Goal: Task Accomplishment & Management: Manage account settings

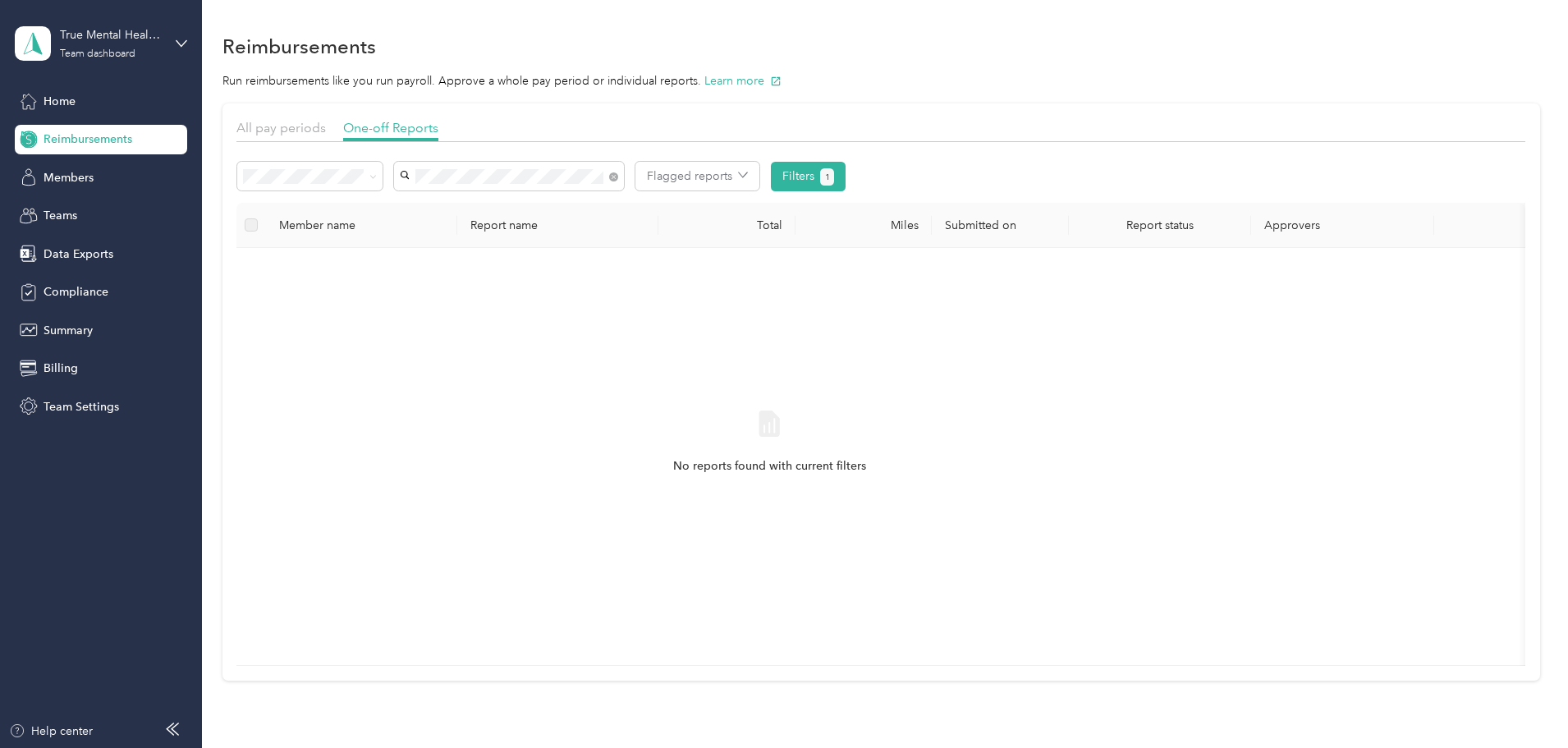
click at [577, 326] on span "[PERSON_NAME]" at bounding box center [561, 321] width 91 height 14
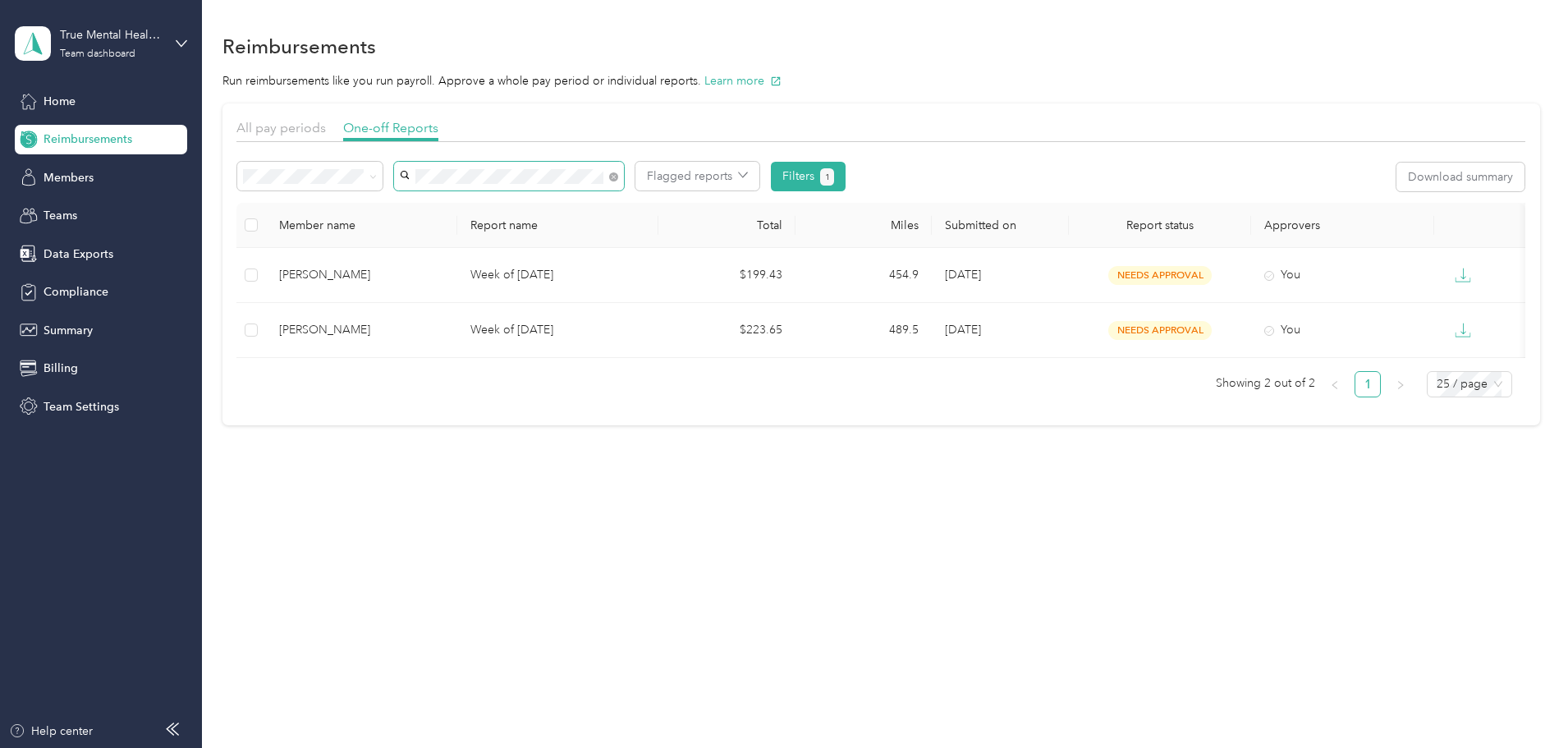
click at [618, 181] on span at bounding box center [509, 176] width 230 height 28
click at [618, 179] on icon at bounding box center [614, 178] width 9 height 9
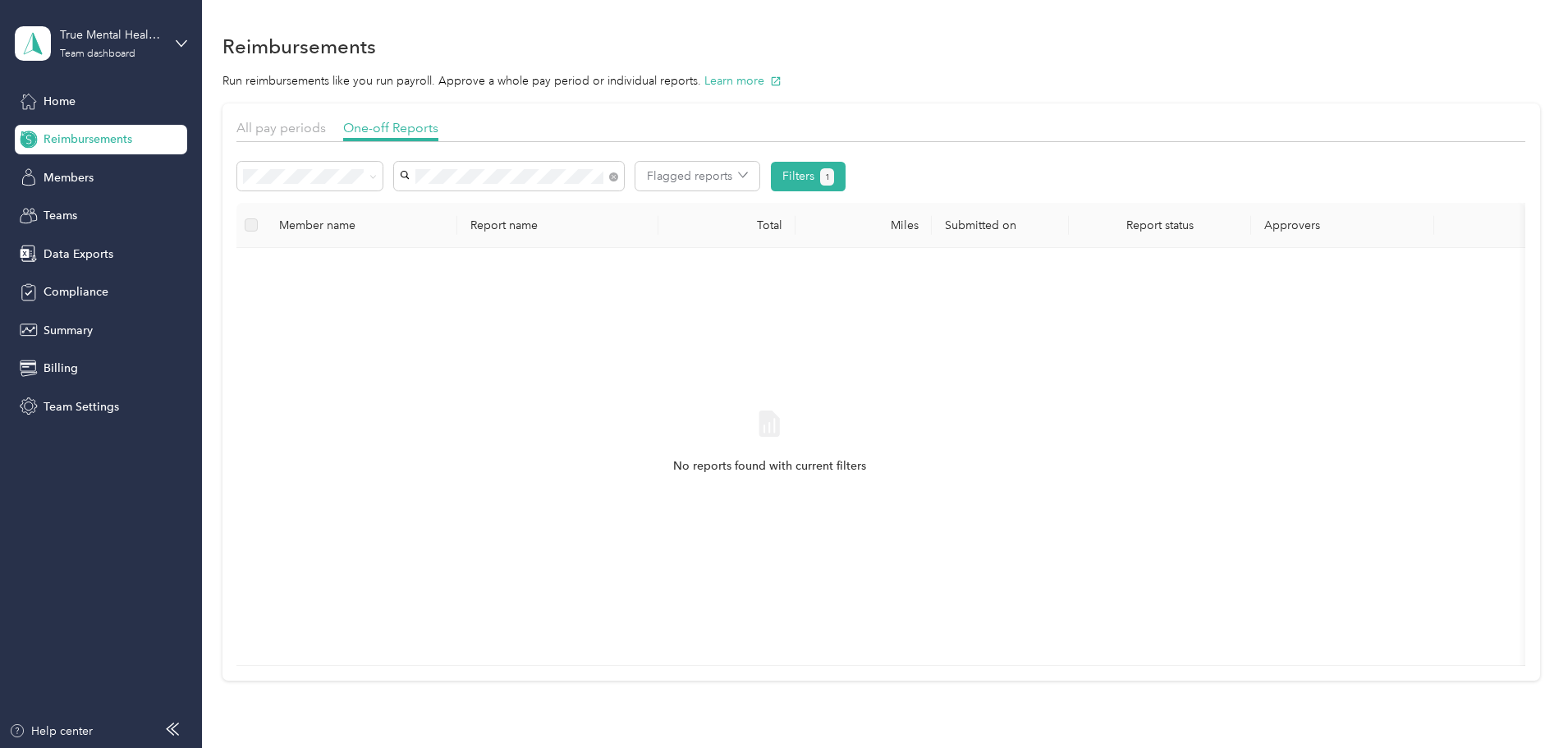
click at [571, 207] on span "Heaven [PERSON_NAME]" at bounding box center [582, 206] width 134 height 14
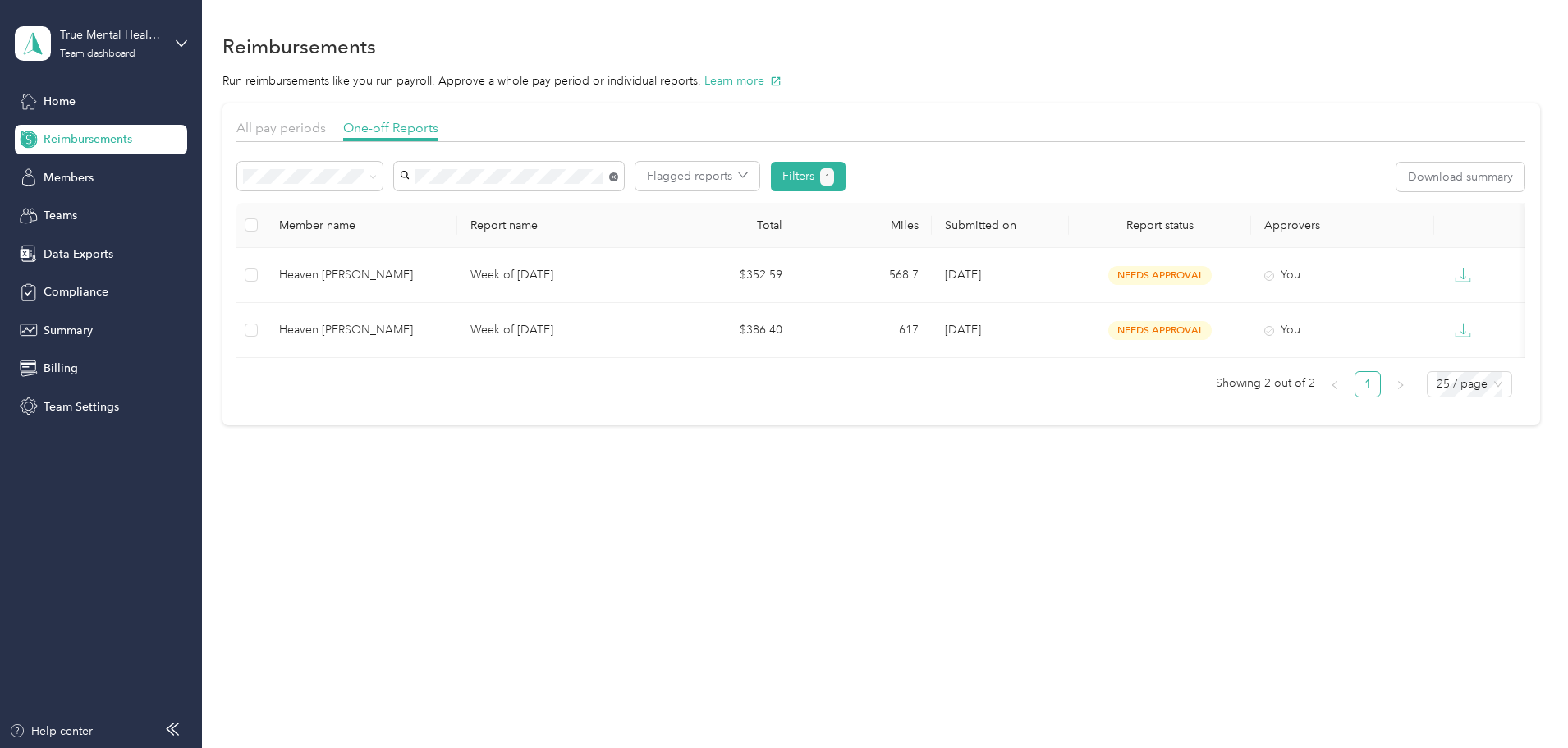
click at [618, 178] on icon at bounding box center [614, 178] width 9 height 9
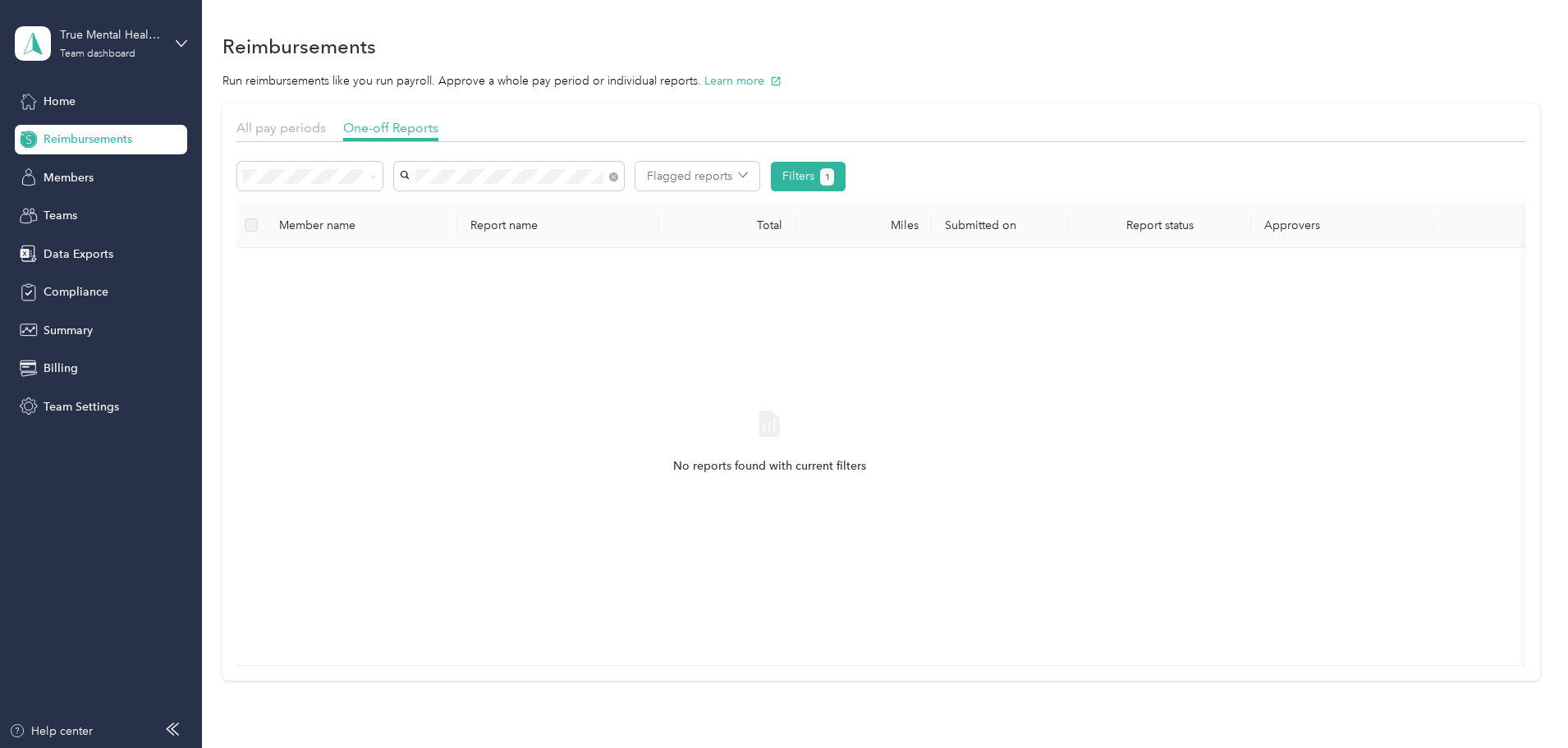
click at [569, 327] on li "[PERSON_NAME]" at bounding box center [619, 321] width 230 height 28
